Goal: Find specific page/section: Find specific page/section

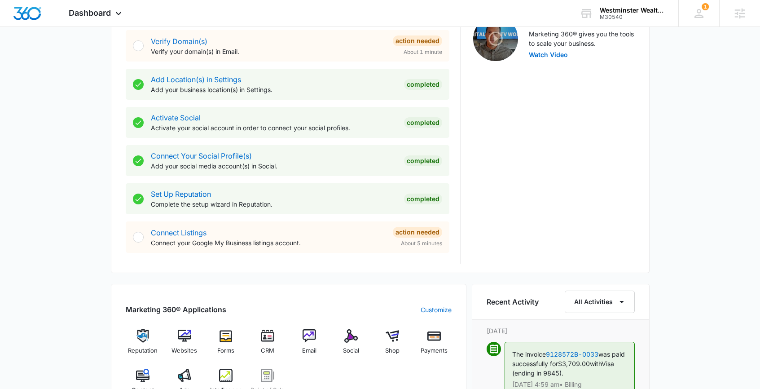
scroll to position [475, 0]
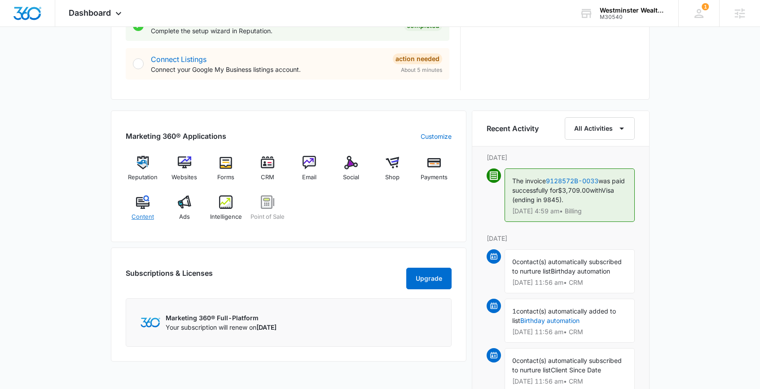
click at [150, 211] on div "Content" at bounding box center [143, 211] width 35 height 32
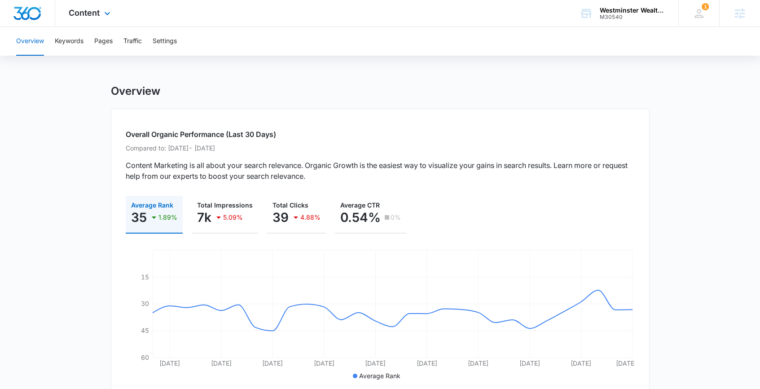
click at [100, 13] on div "Content Apps Reputation Websites Forms CRM Email Social Shop Payments POS Conte…" at bounding box center [90, 13] width 71 height 26
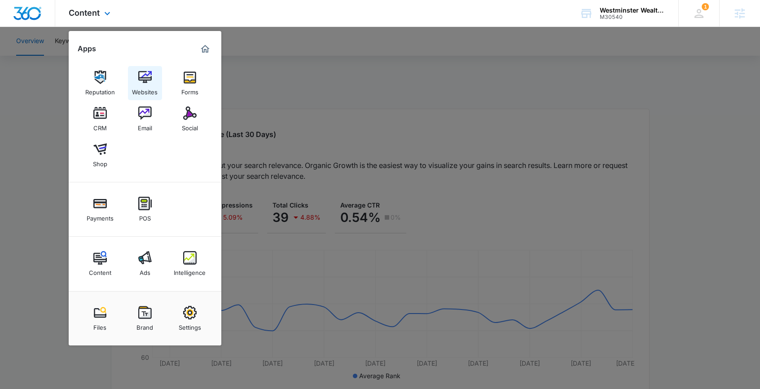
click at [148, 88] on div "Websites" at bounding box center [145, 90] width 26 height 12
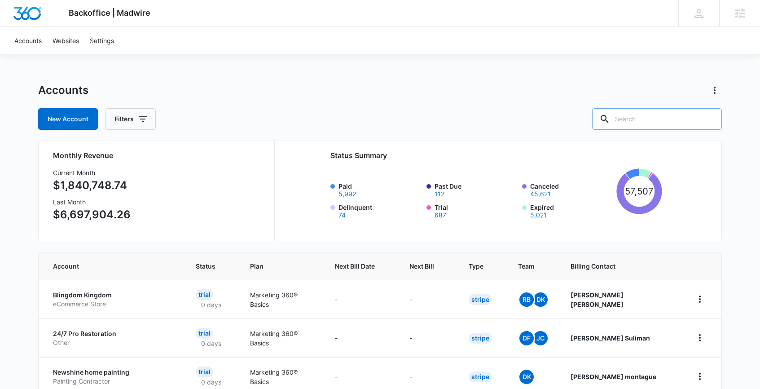
click at [669, 121] on input "text" at bounding box center [657, 119] width 130 height 22
type input "D.a."
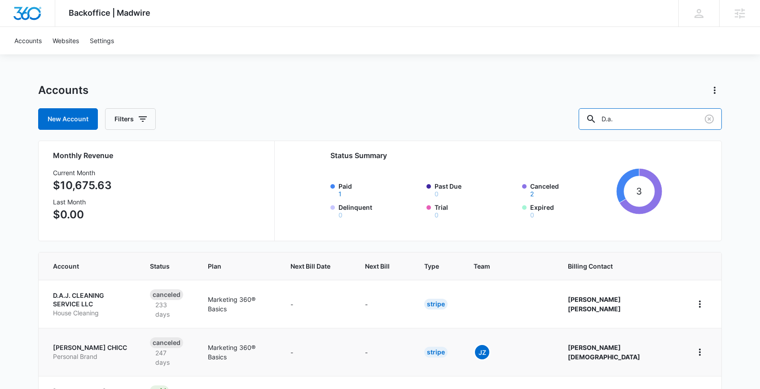
scroll to position [58, 0]
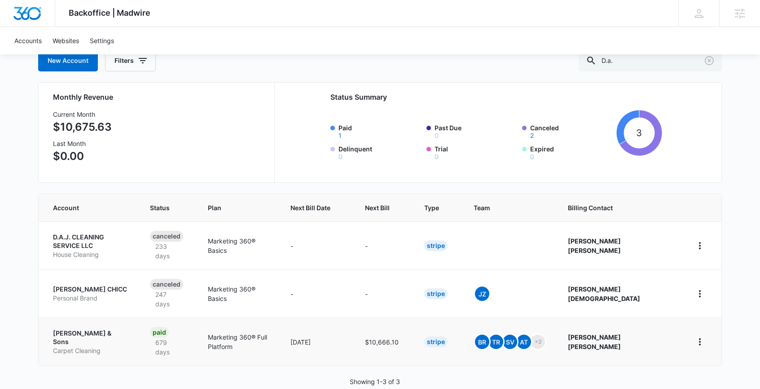
click at [96, 346] on p "Carpet Cleaning" at bounding box center [90, 350] width 75 height 9
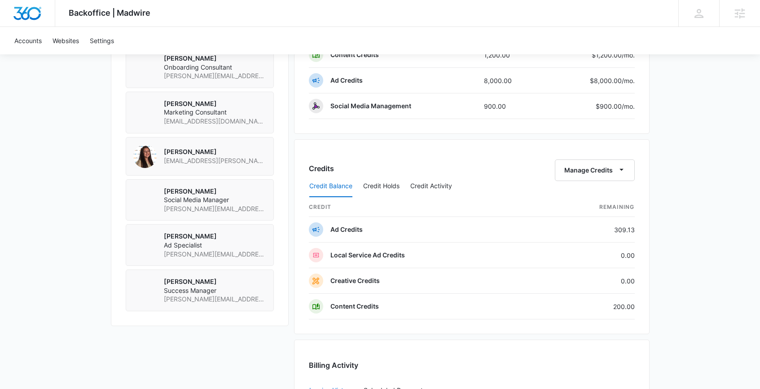
scroll to position [689, 0]
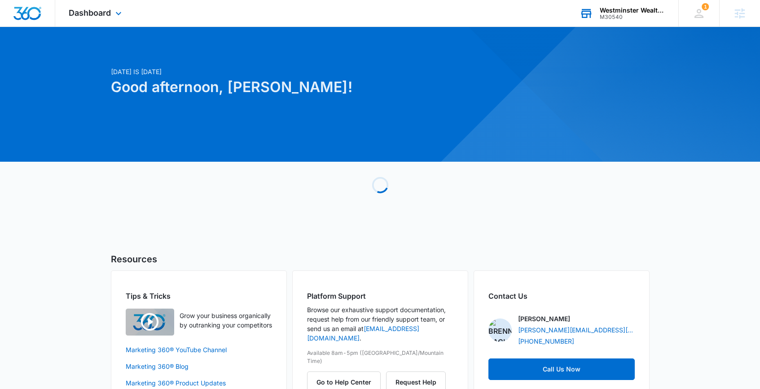
click at [611, 9] on div "Westminster Wealth Management" at bounding box center [633, 10] width 66 height 7
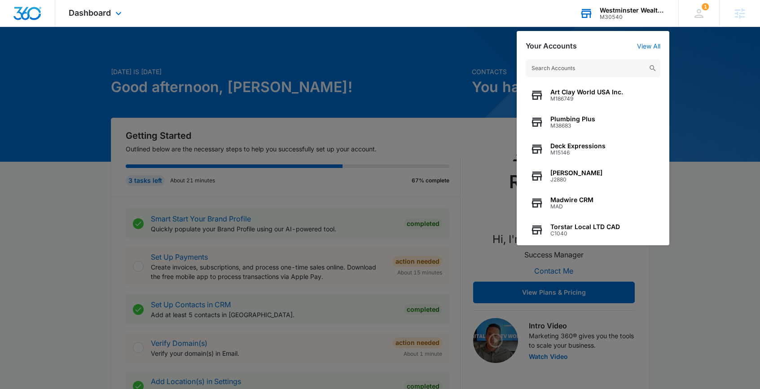
click at [563, 67] on input "text" at bounding box center [593, 68] width 135 height 18
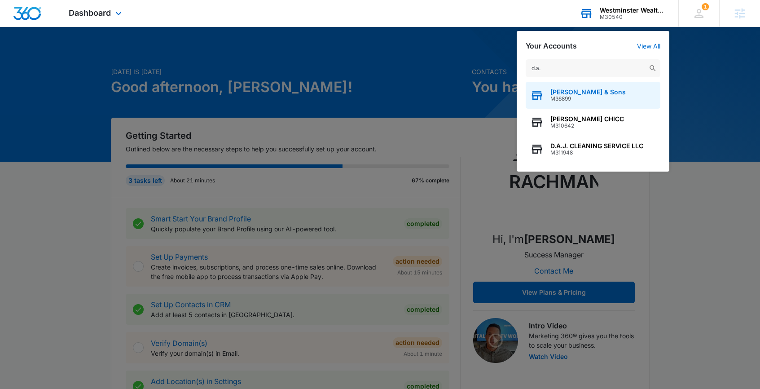
type input "d.a."
click at [538, 101] on icon "button" at bounding box center [536, 94] width 13 height 13
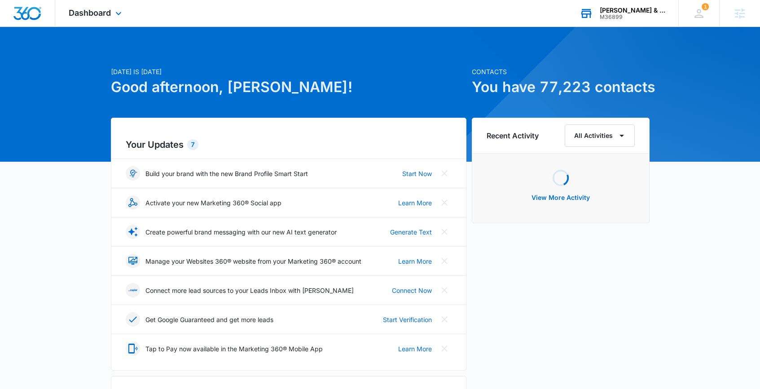
click at [114, 22] on div "Dashboard Apps Reputation Forms CRM Email Social Content Ads Intelligence Files…" at bounding box center [96, 13] width 82 height 26
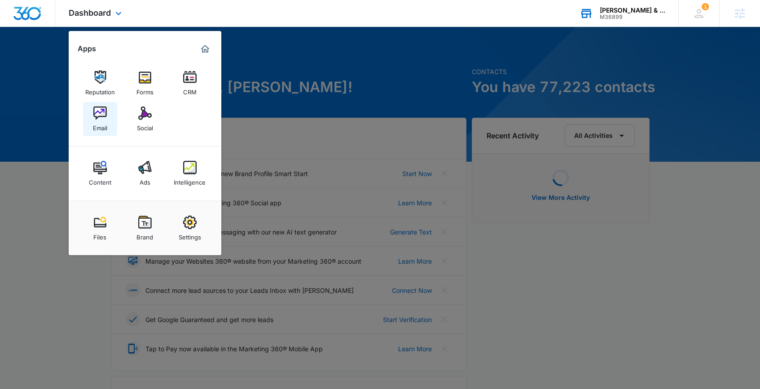
click at [103, 120] on div "Email" at bounding box center [100, 126] width 14 height 12
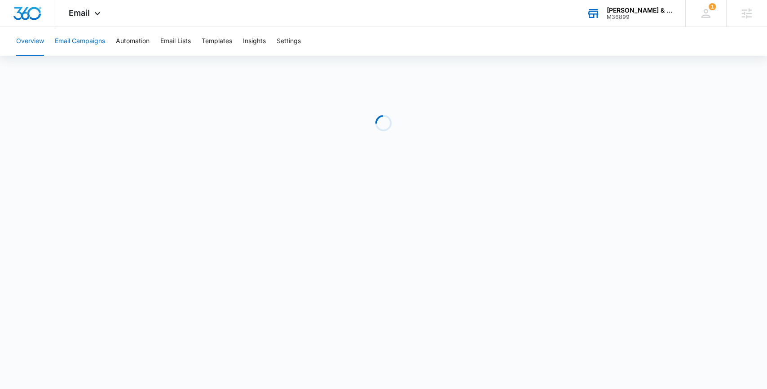
click at [66, 39] on button "Email Campaigns" at bounding box center [80, 41] width 50 height 29
